Goal: Check status: Check status

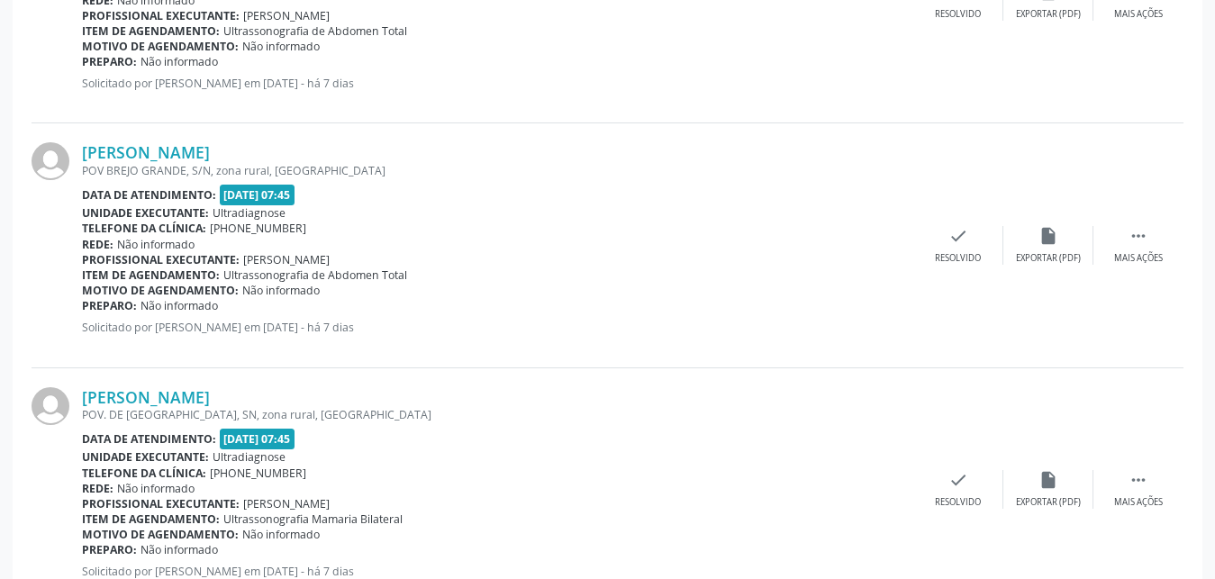
scroll to position [1156, 0]
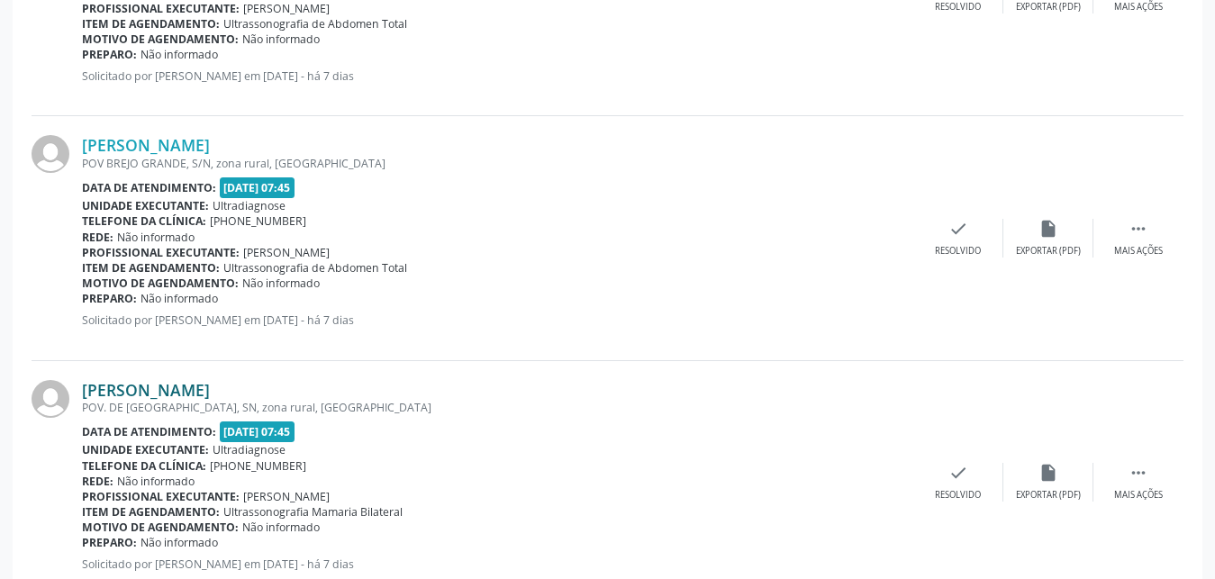
click at [140, 397] on link "[PERSON_NAME]" at bounding box center [146, 390] width 128 height 20
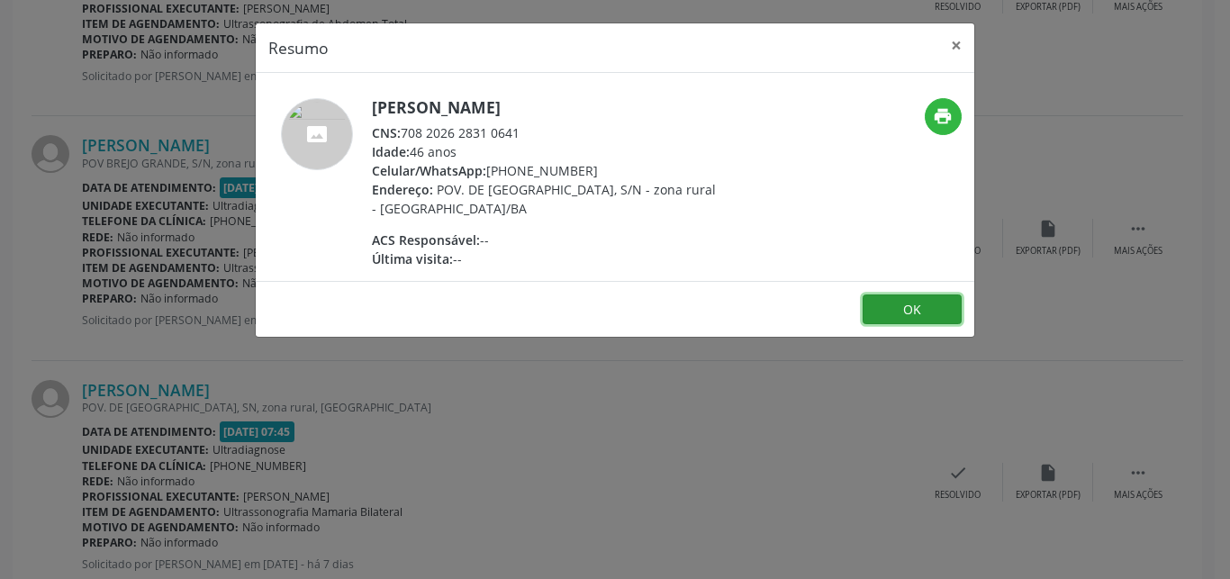
click at [925, 309] on button "OK" at bounding box center [912, 309] width 99 height 31
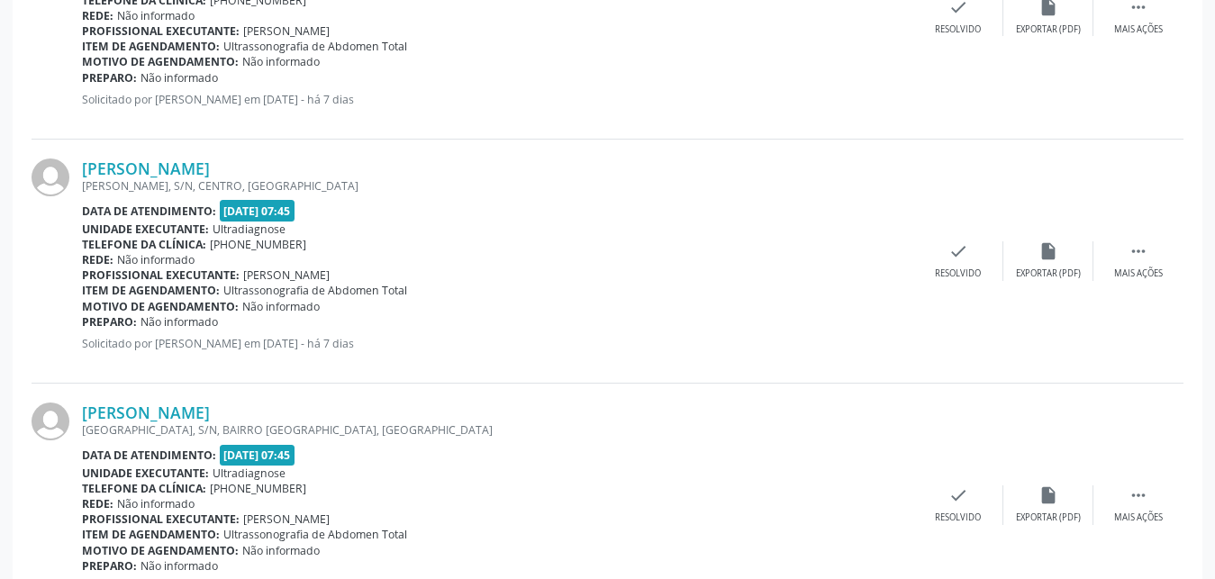
scroll to position [2367, 0]
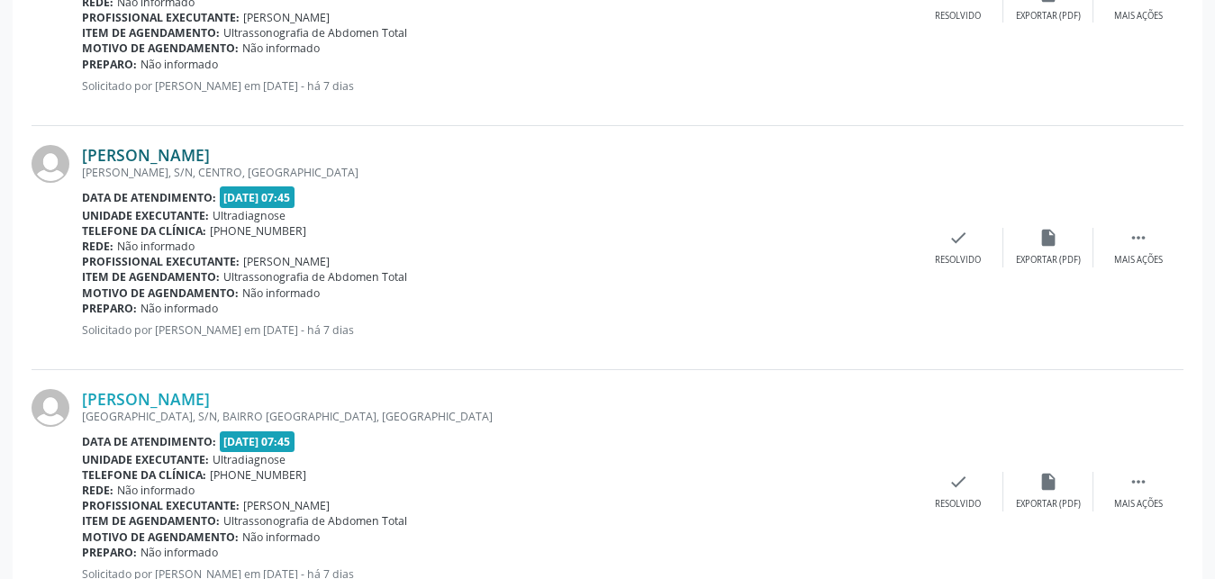
click at [123, 160] on link "[PERSON_NAME]" at bounding box center [146, 155] width 128 height 20
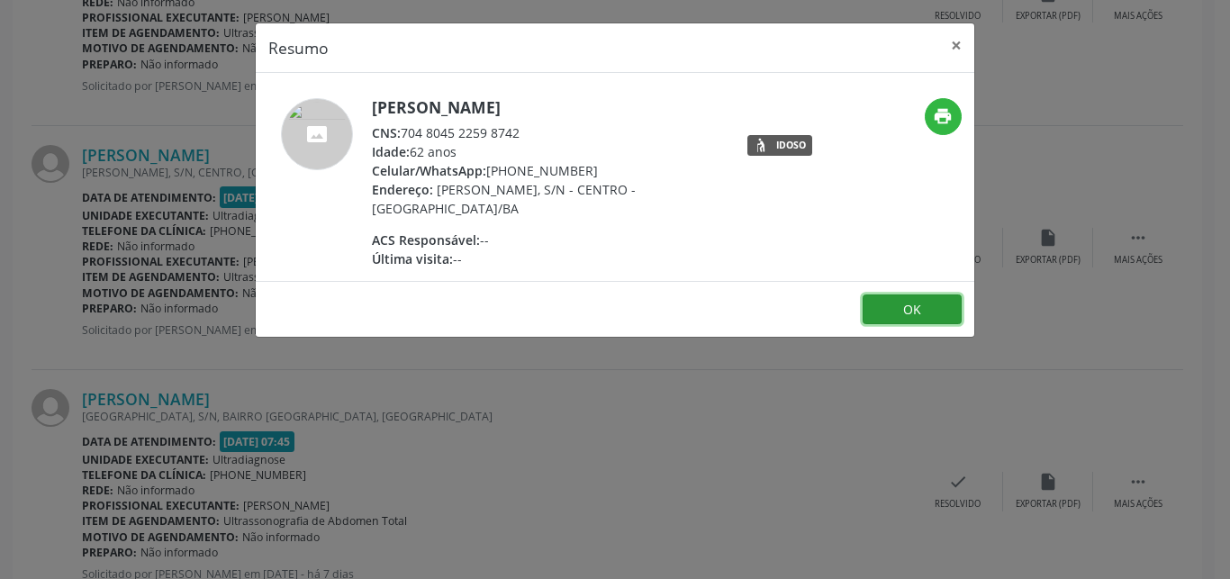
click at [919, 312] on button "OK" at bounding box center [912, 309] width 99 height 31
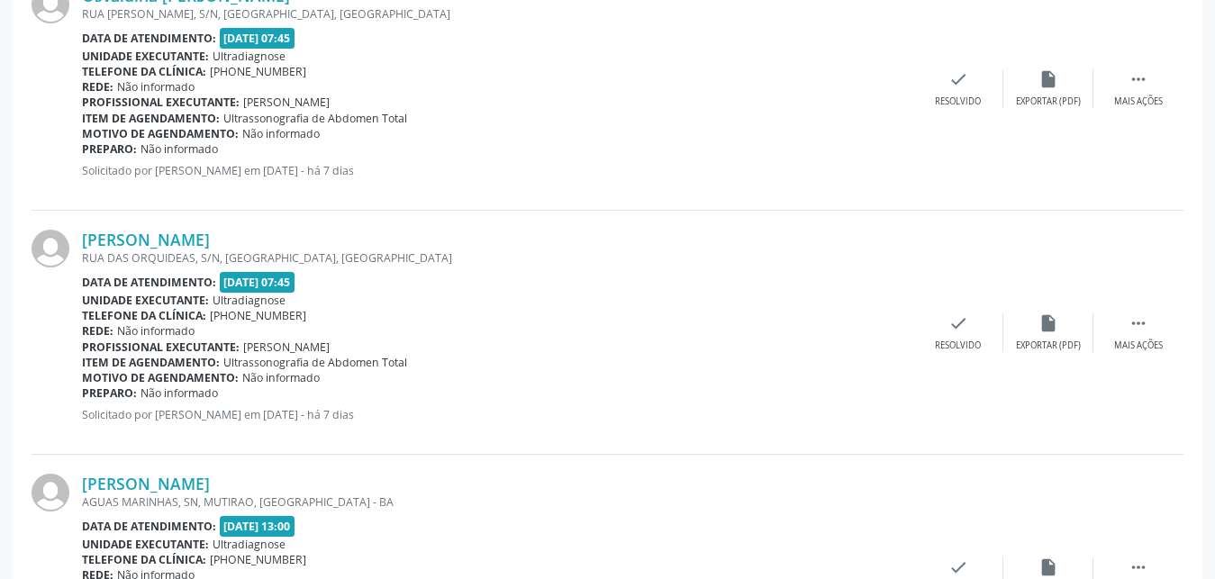
scroll to position [2952, 0]
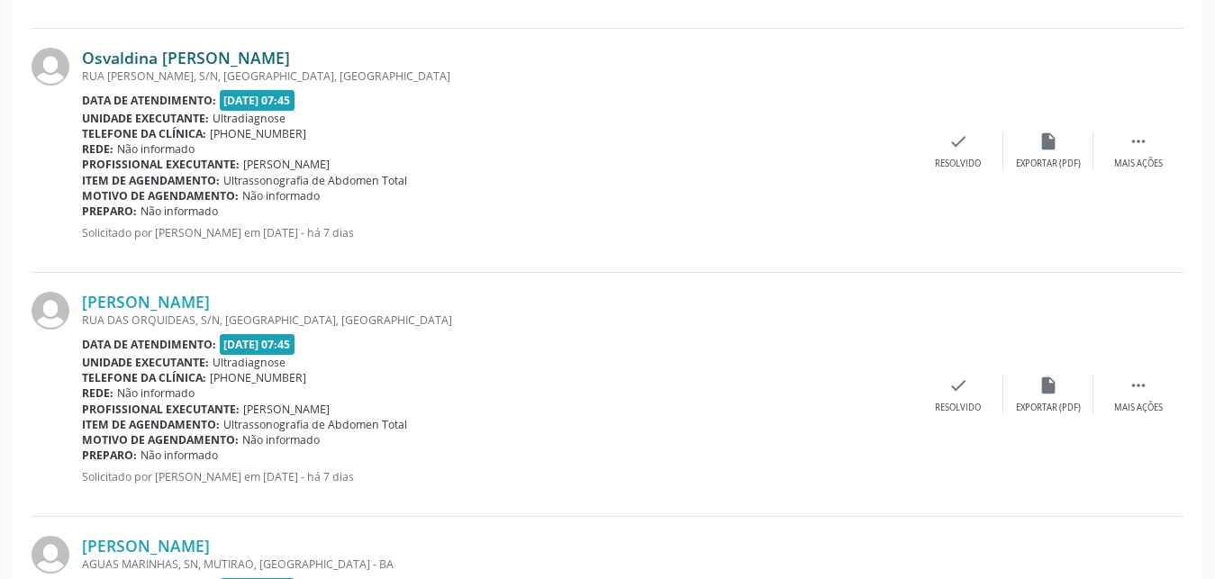
click at [178, 62] on link "Osvaldina [PERSON_NAME]" at bounding box center [186, 58] width 208 height 20
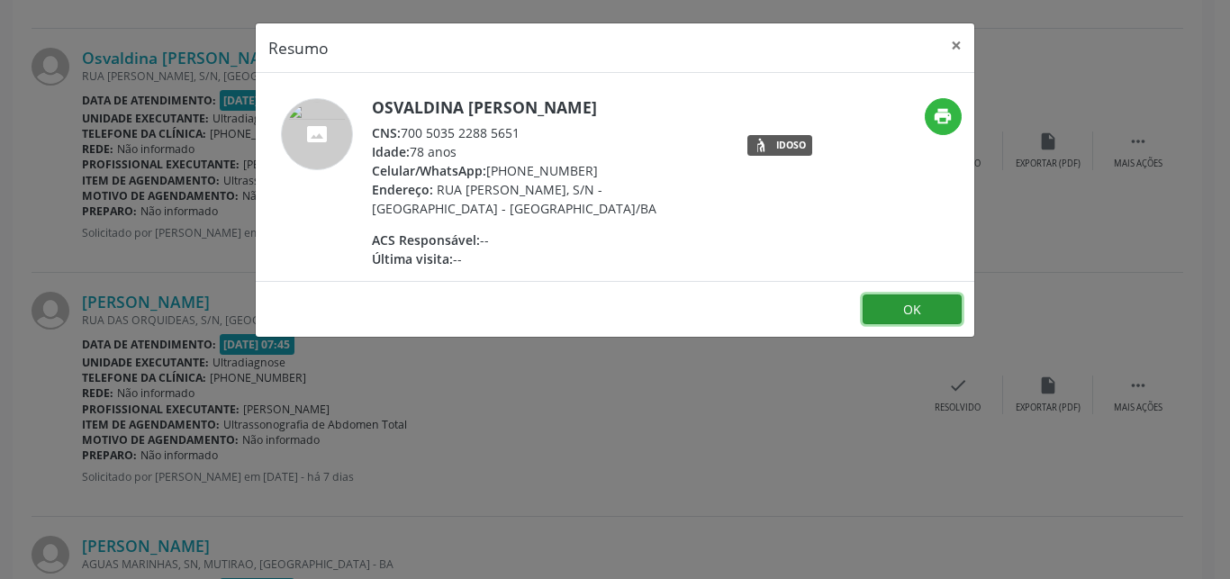
click at [895, 312] on button "OK" at bounding box center [912, 309] width 99 height 31
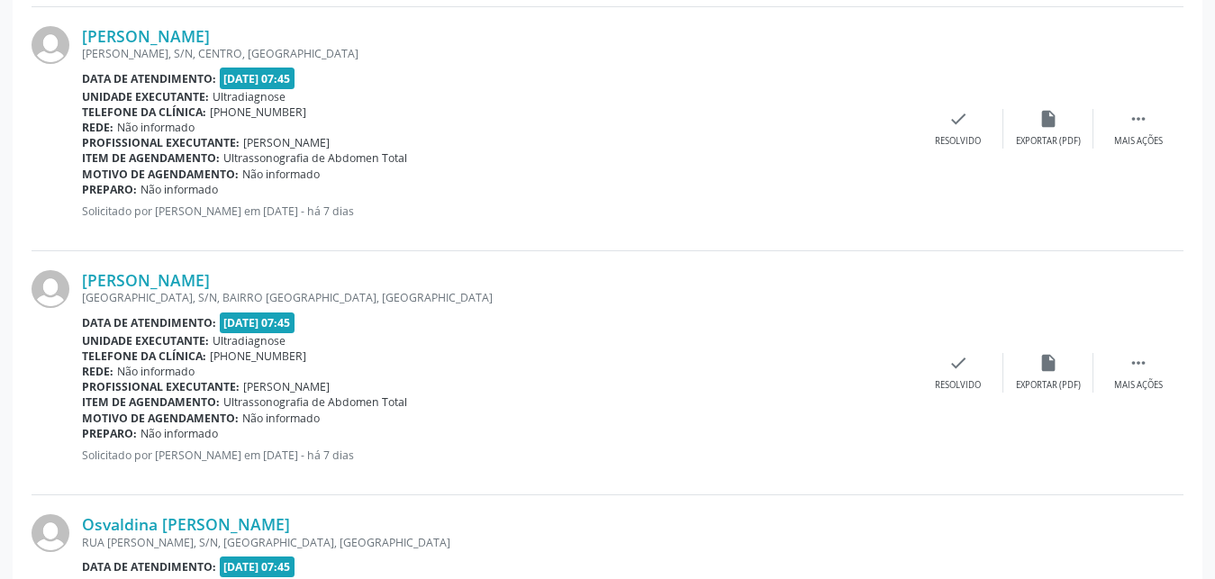
scroll to position [2507, 0]
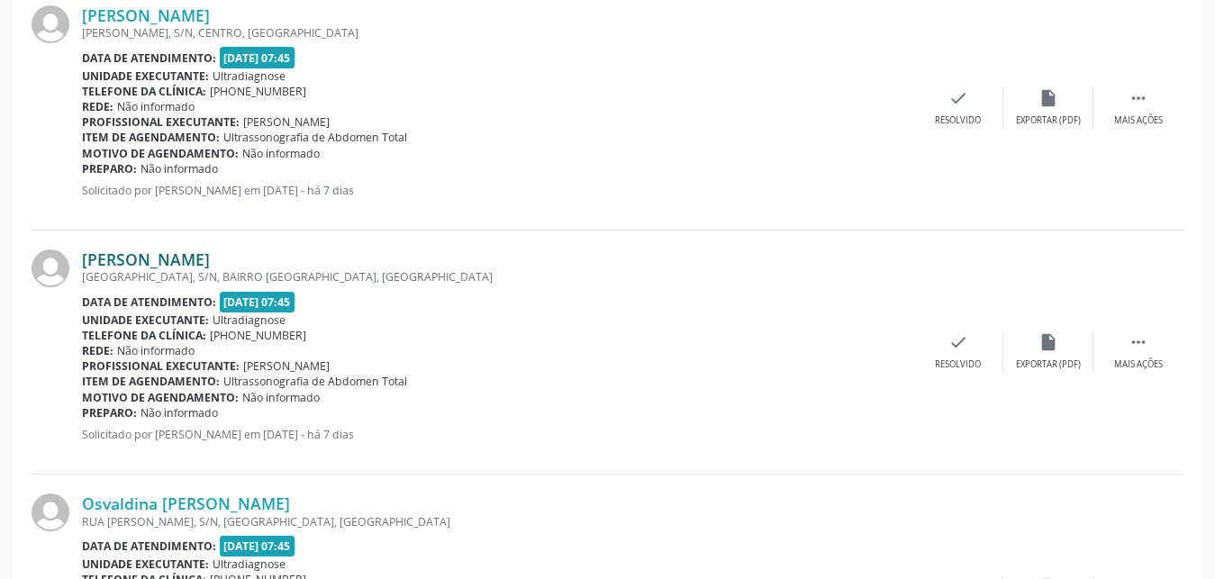
click at [130, 260] on link "[PERSON_NAME]" at bounding box center [146, 259] width 128 height 20
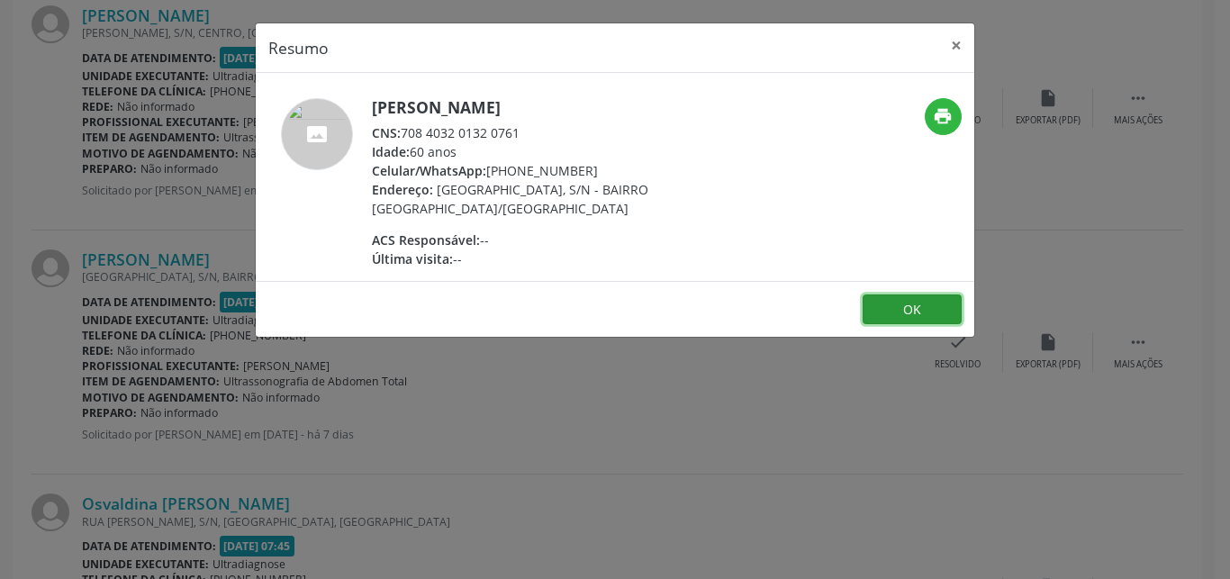
click at [891, 300] on button "OK" at bounding box center [912, 309] width 99 height 31
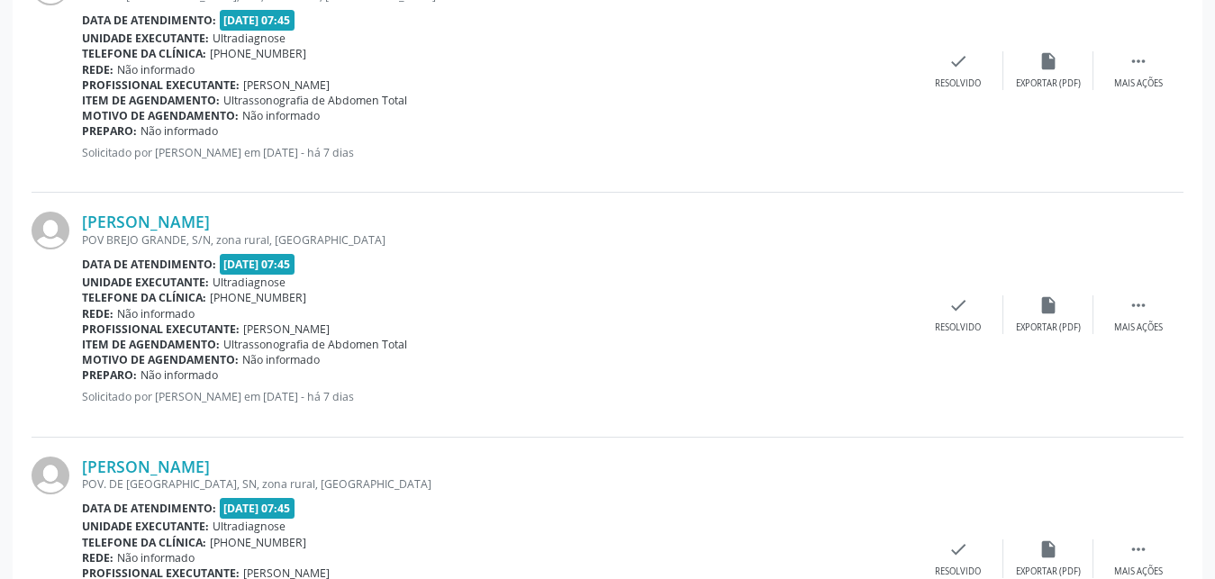
scroll to position [1093, 0]
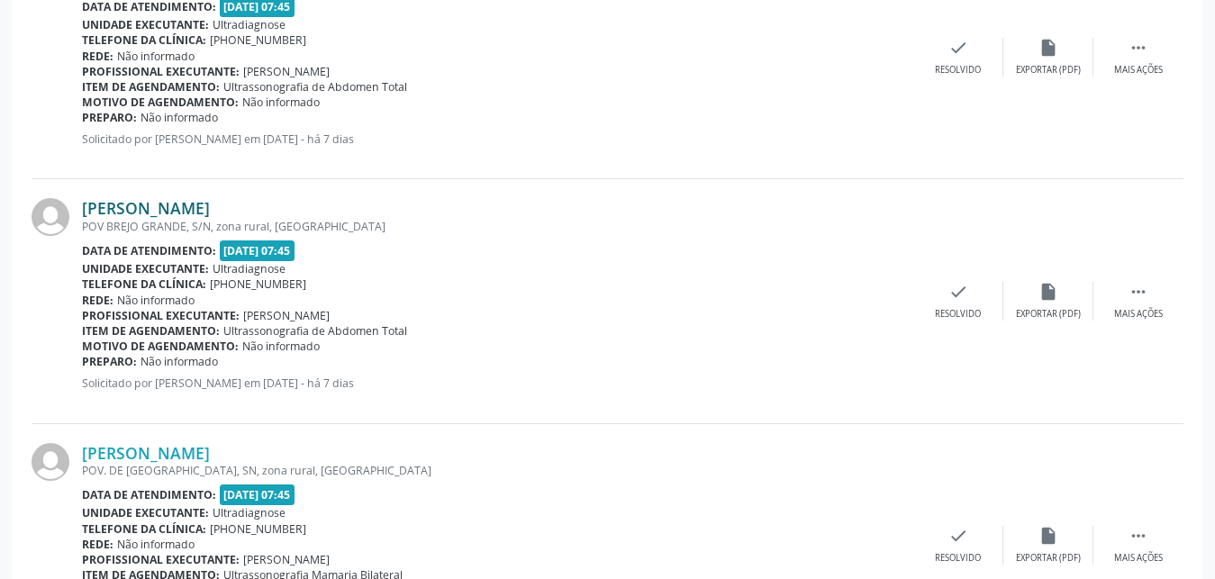
click at [130, 212] on link "[PERSON_NAME]" at bounding box center [146, 208] width 128 height 20
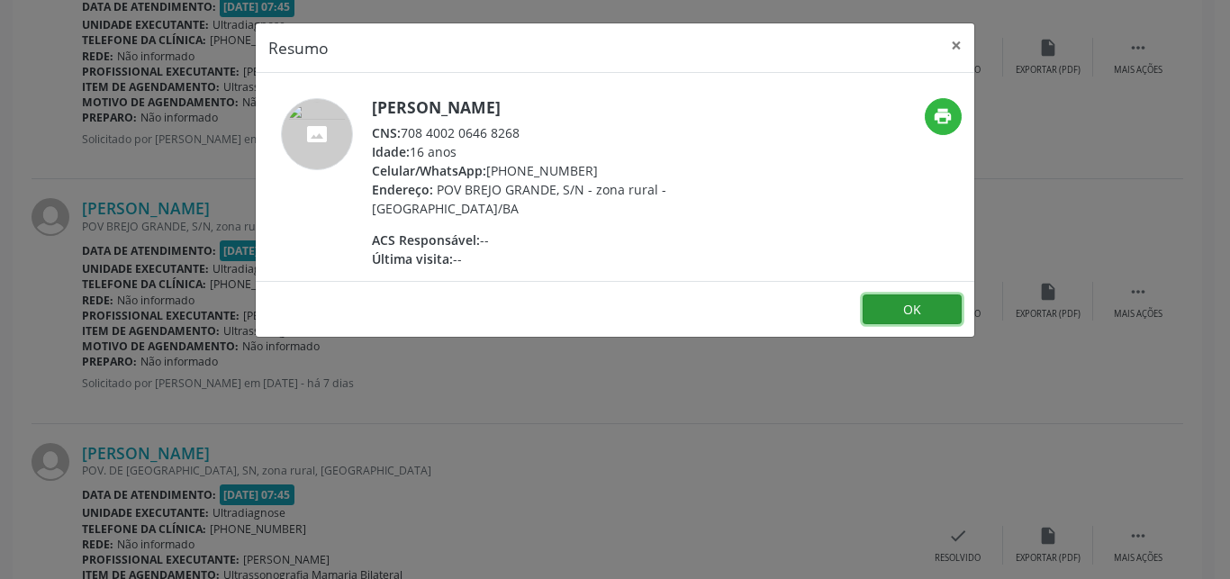
click at [901, 303] on button "OK" at bounding box center [912, 309] width 99 height 31
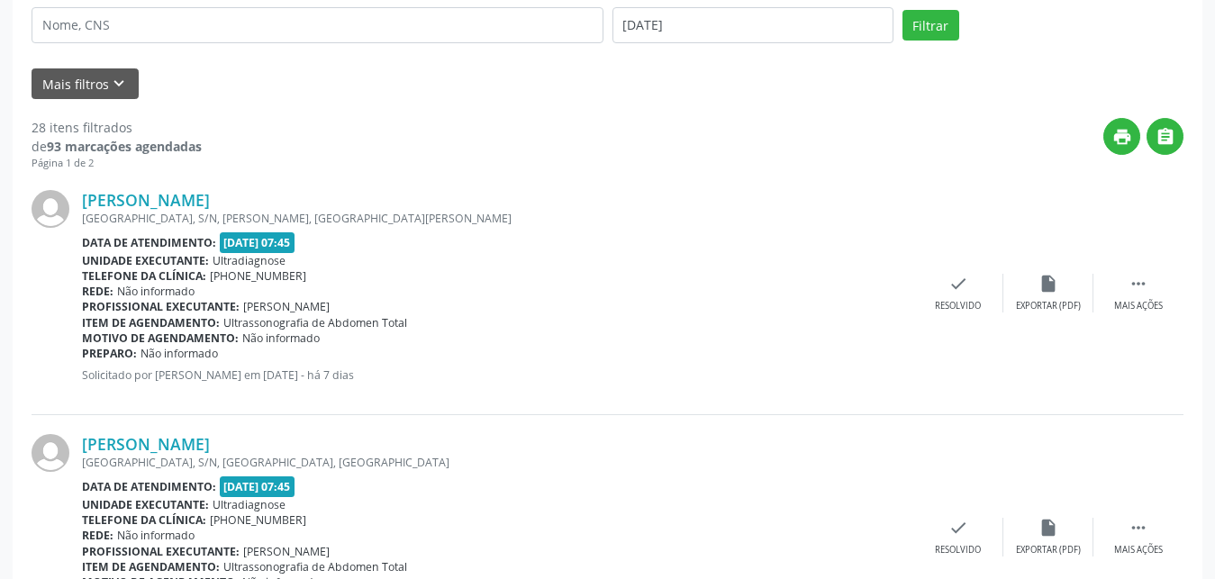
scroll to position [362, 0]
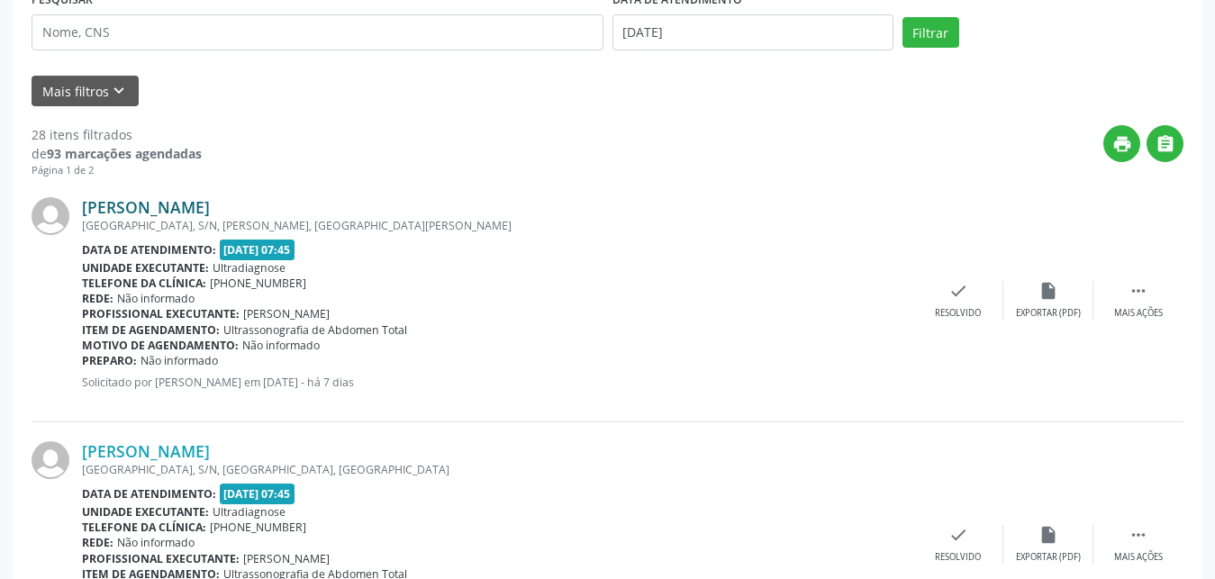
click at [119, 210] on link "[PERSON_NAME]" at bounding box center [146, 207] width 128 height 20
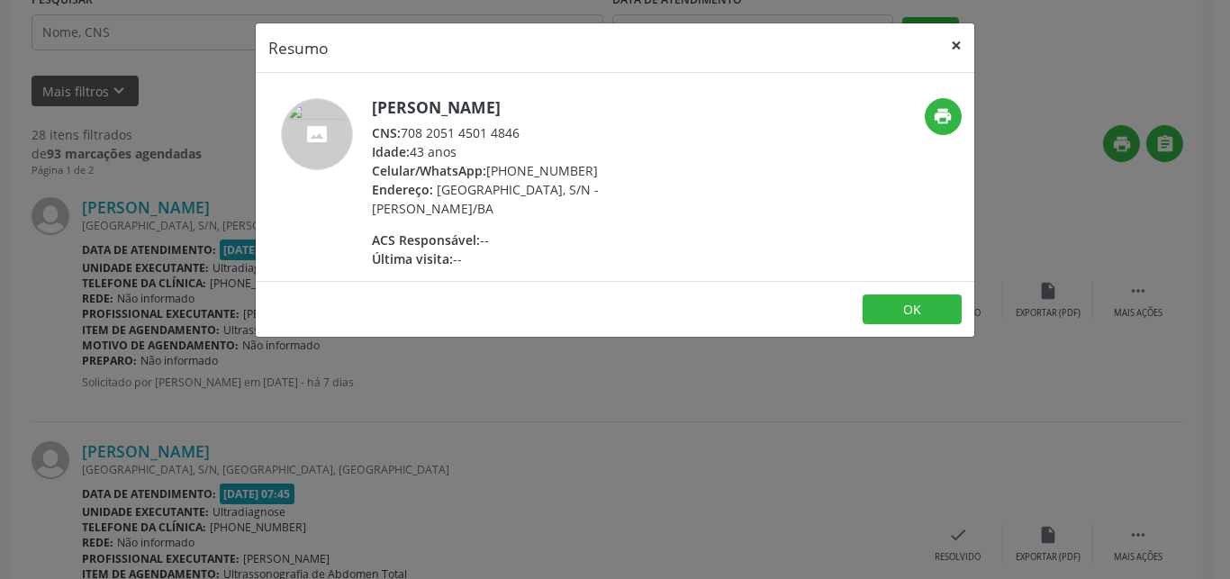
click at [958, 42] on button "×" at bounding box center [956, 45] width 36 height 44
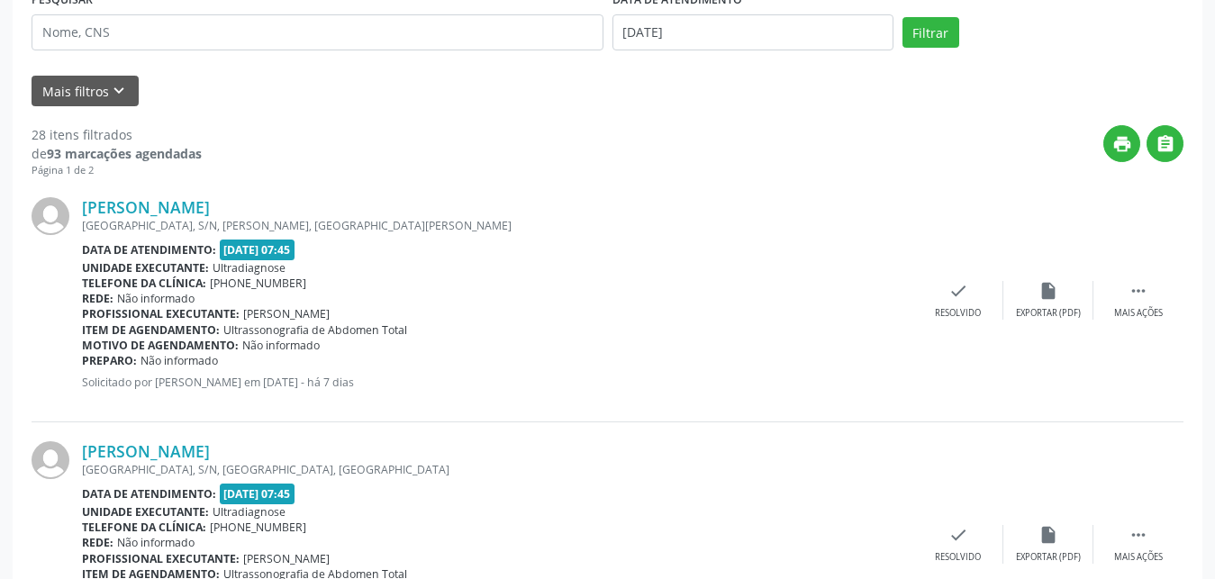
drag, startPoint x: 1210, startPoint y: 116, endPoint x: 1205, endPoint y: 172, distance: 56.1
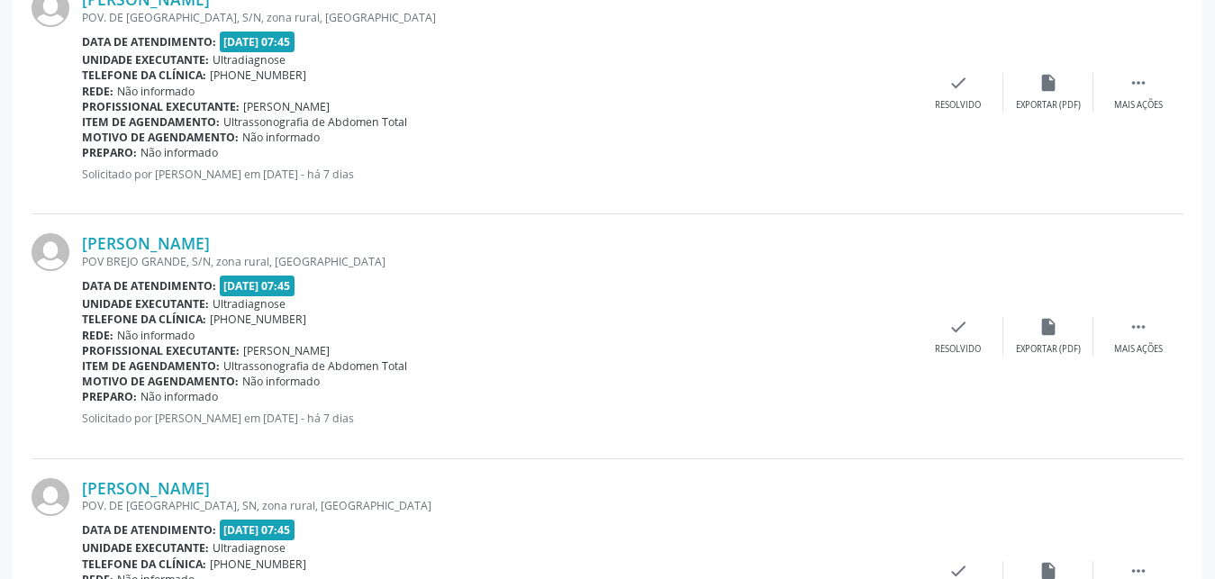
scroll to position [940, 0]
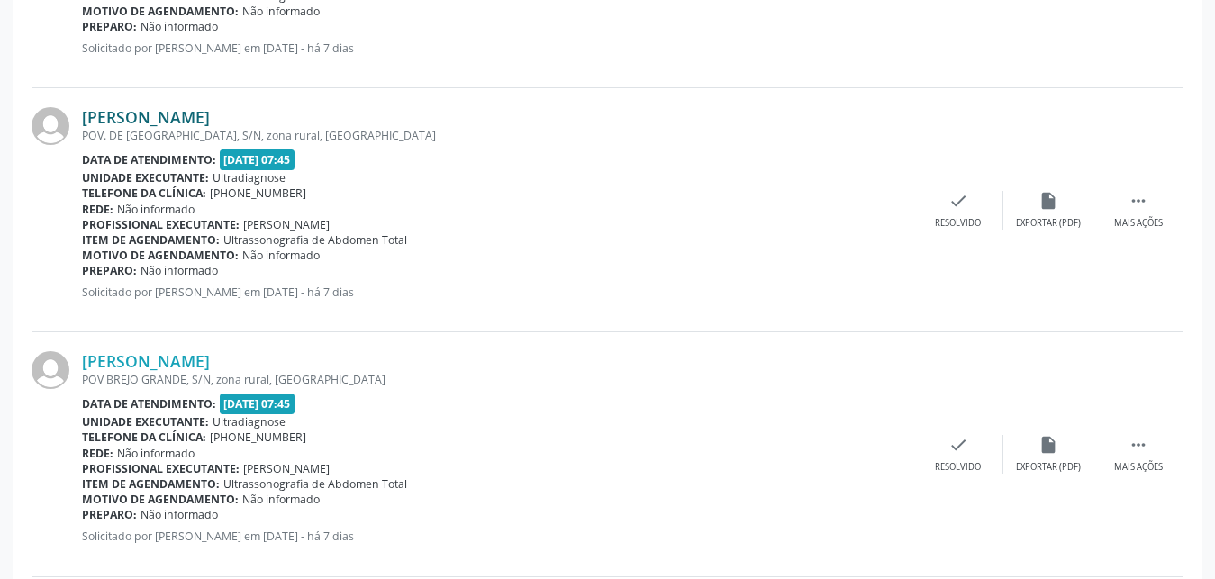
click at [134, 118] on link "[PERSON_NAME]" at bounding box center [146, 117] width 128 height 20
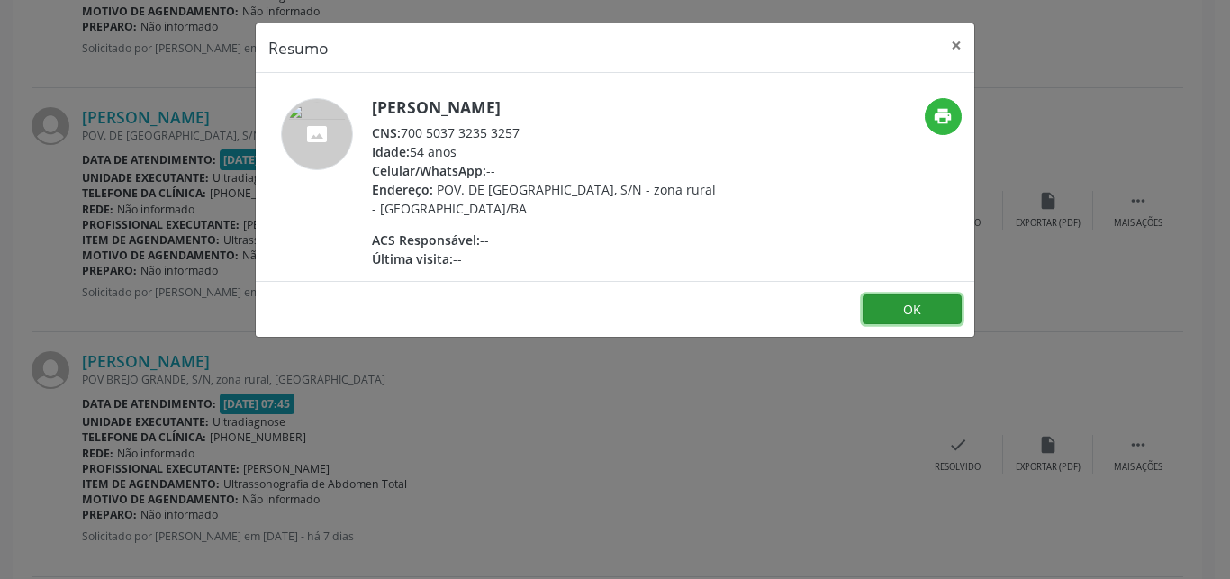
click at [890, 313] on button "OK" at bounding box center [912, 309] width 99 height 31
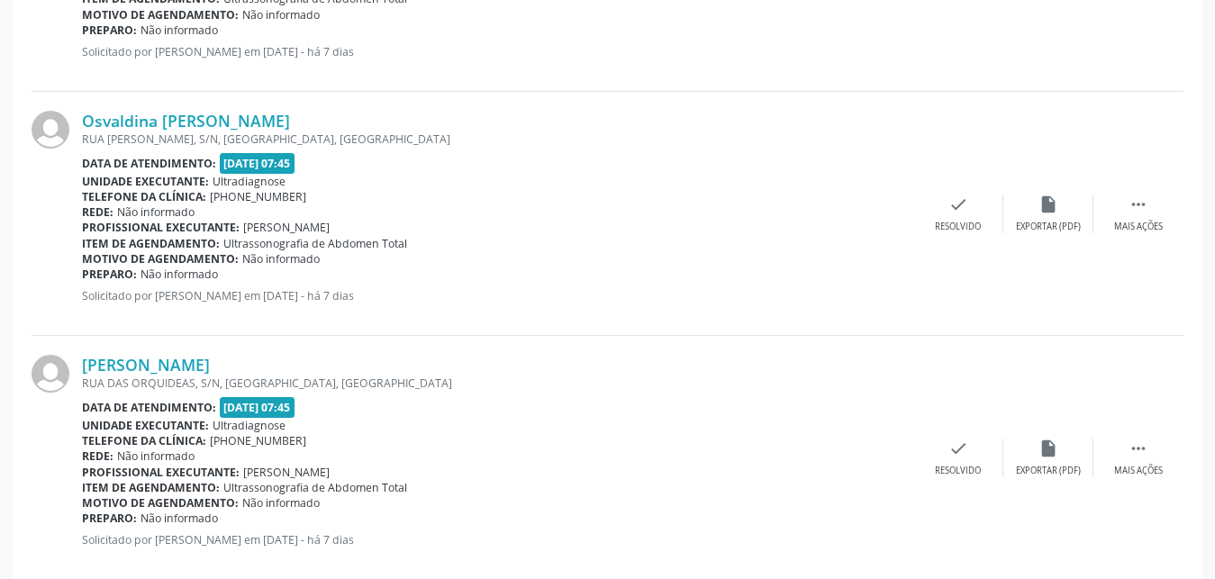
scroll to position [2904, 0]
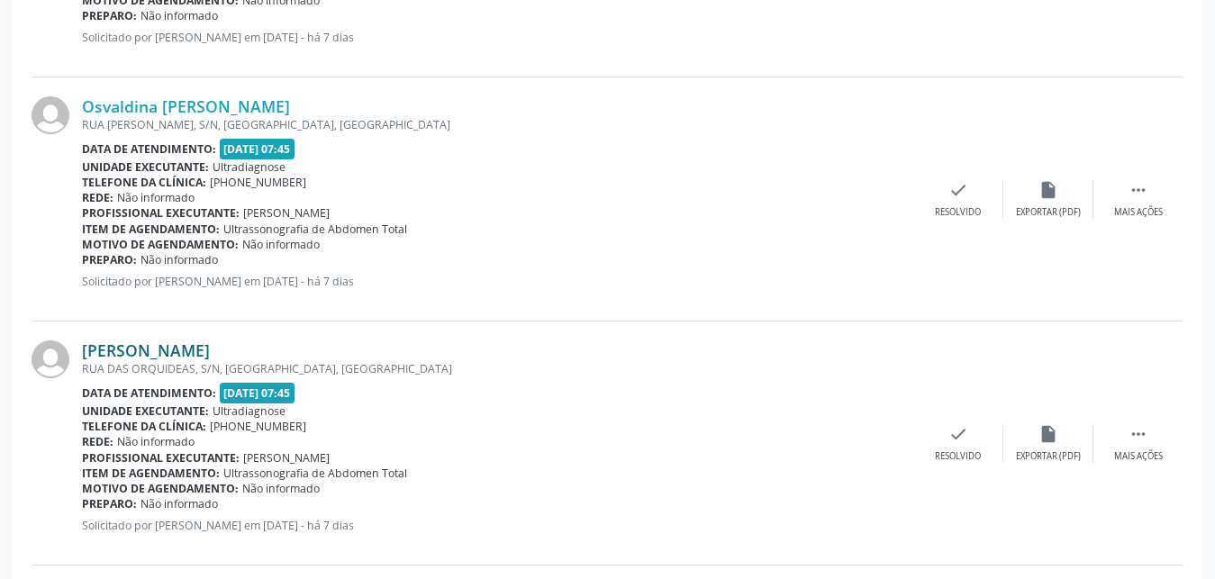
click at [139, 348] on link "[PERSON_NAME]" at bounding box center [146, 350] width 128 height 20
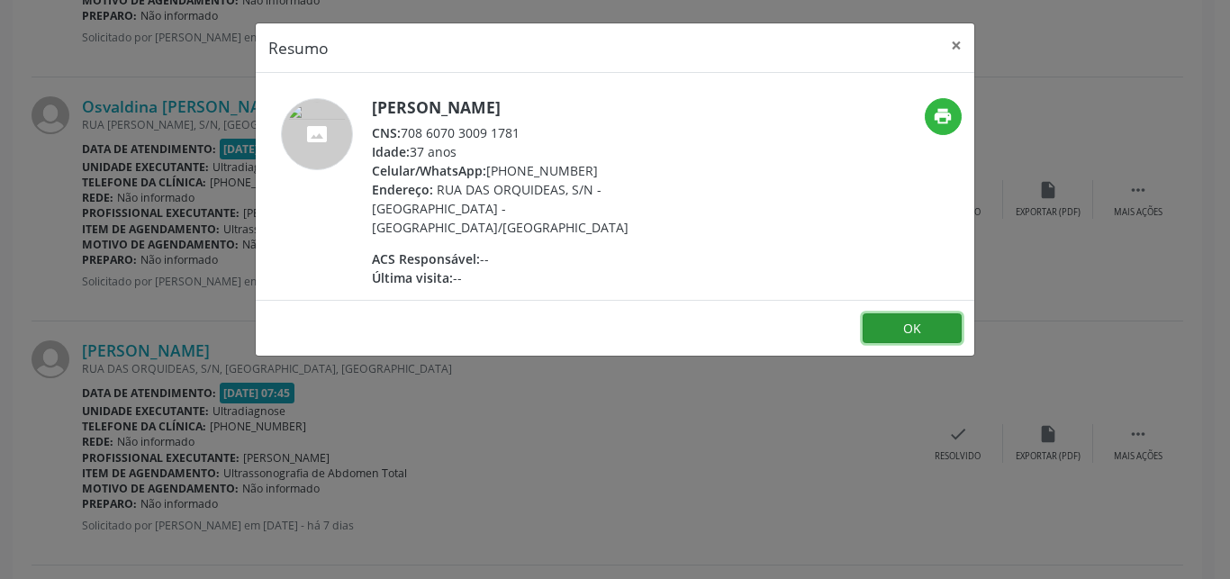
click at [891, 313] on button "OK" at bounding box center [912, 328] width 99 height 31
